Goal: Information Seeking & Learning: Understand process/instructions

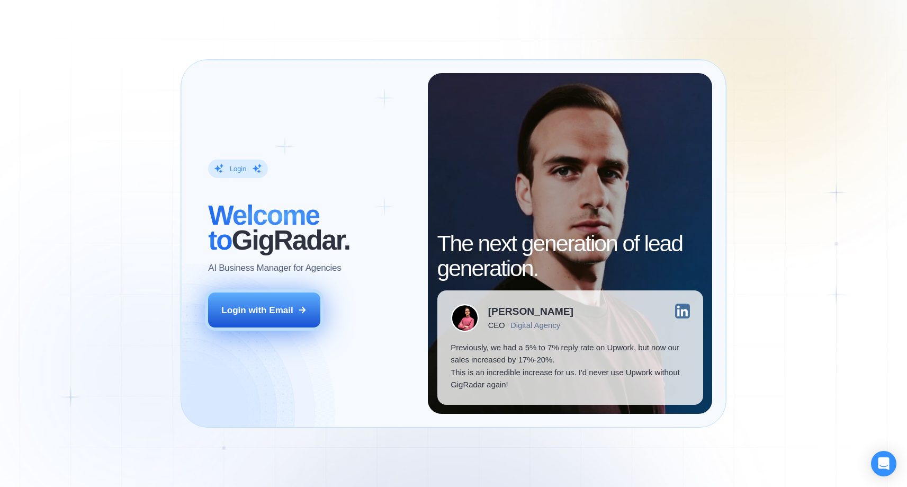
click at [291, 309] on div "Login with Email" at bounding box center [256, 310] width 71 height 13
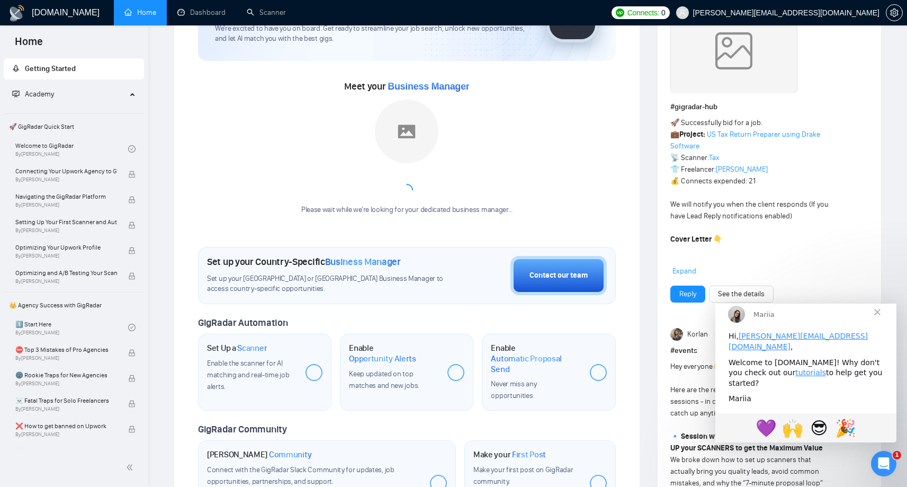
scroll to position [97, 0]
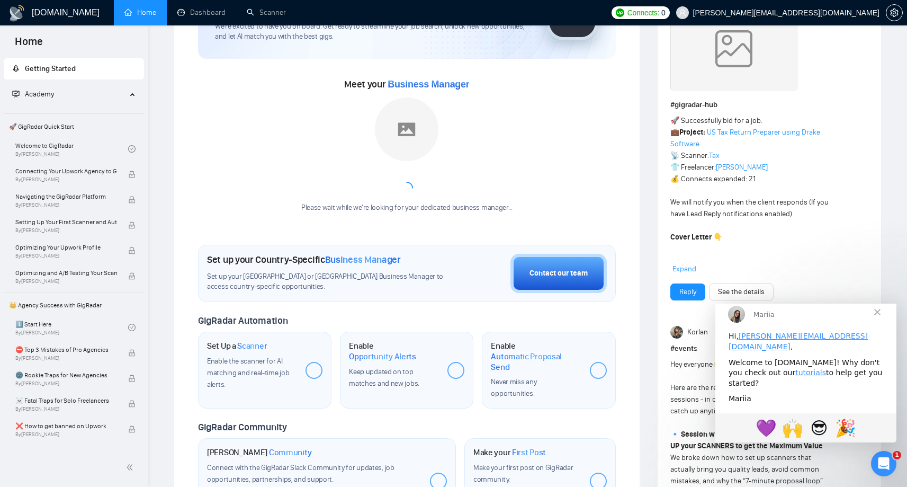
click at [313, 370] on div at bounding box center [313, 370] width 17 height 17
click at [286, 388] on div "Enable the scanner for AI matching and real-time job alerts." at bounding box center [252, 372] width 90 height 35
click at [388, 252] on div "Set up your Country-Specific Business Manager Set up your United States or Unit…" at bounding box center [407, 273] width 418 height 57
click at [795, 375] on link "tutorials" at bounding box center [810, 372] width 31 height 8
click at [795, 374] on link "tutorials" at bounding box center [810, 372] width 31 height 8
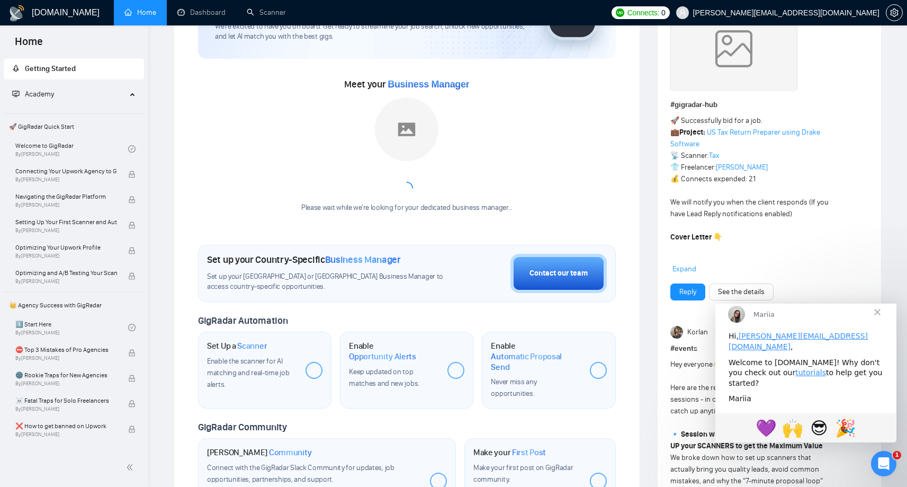
click at [580, 388] on div "Enable Automatic Proposal Send Never miss any opportunities." at bounding box center [548, 369] width 133 height 77
click at [596, 370] on div at bounding box center [598, 370] width 17 height 17
